Goal: Navigation & Orientation: Find specific page/section

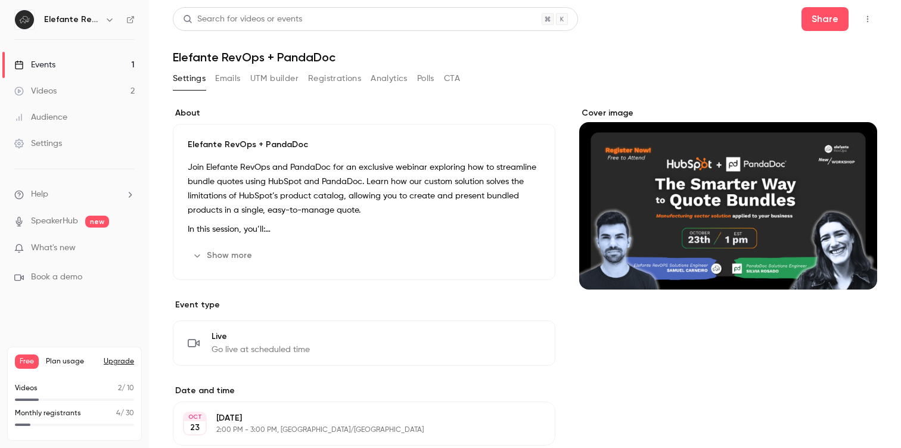
click at [316, 79] on button "Registrations" at bounding box center [334, 78] width 53 height 19
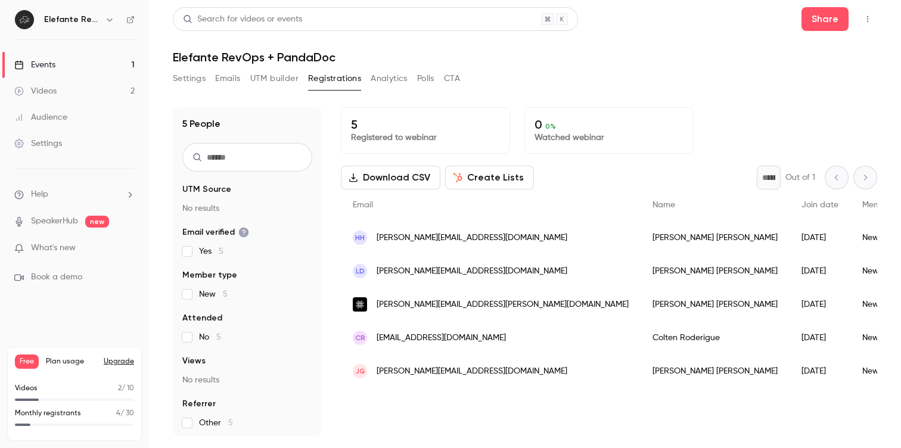
click at [50, 70] on div "Events" at bounding box center [34, 65] width 41 height 12
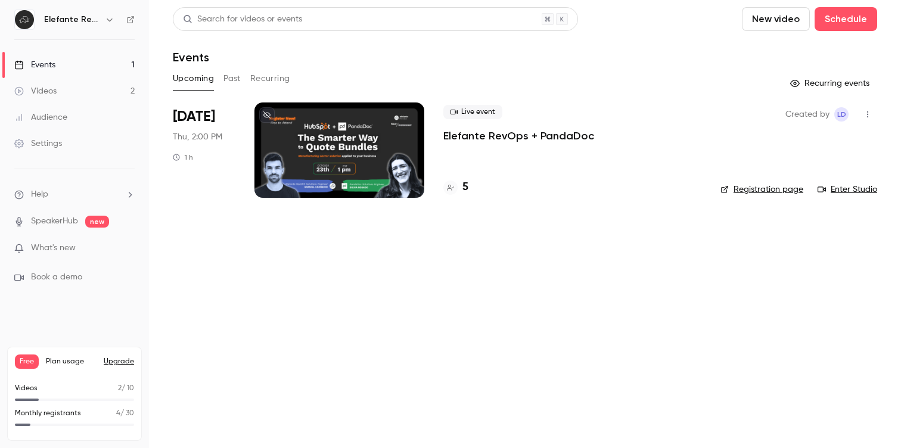
click at [49, 99] on link "Videos 2" at bounding box center [74, 91] width 149 height 26
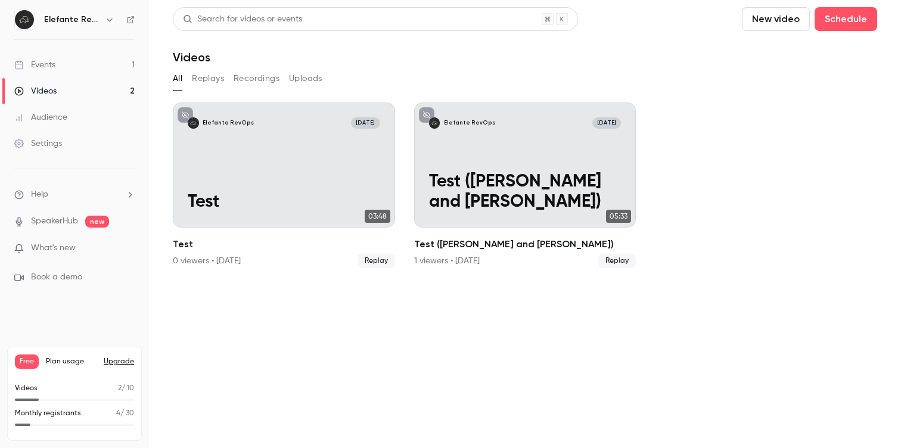
click at [52, 65] on div "Events" at bounding box center [34, 65] width 41 height 12
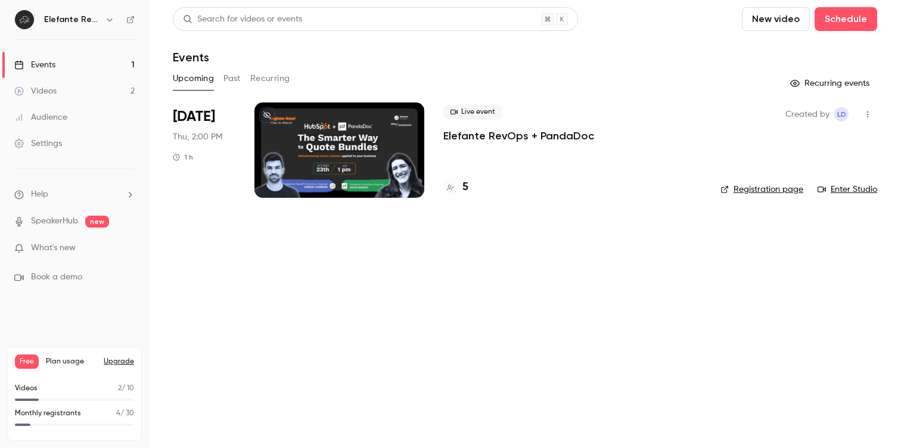
click at [47, 21] on h6 "Elefante RevOps" at bounding box center [72, 20] width 56 height 12
